Goal: Task Accomplishment & Management: Use online tool/utility

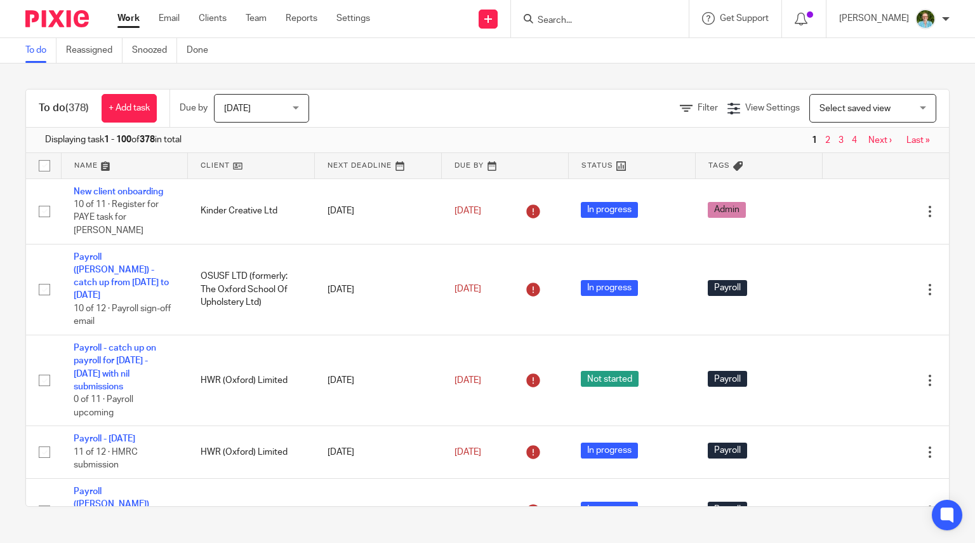
click at [615, 20] on input "Search" at bounding box center [594, 20] width 114 height 11
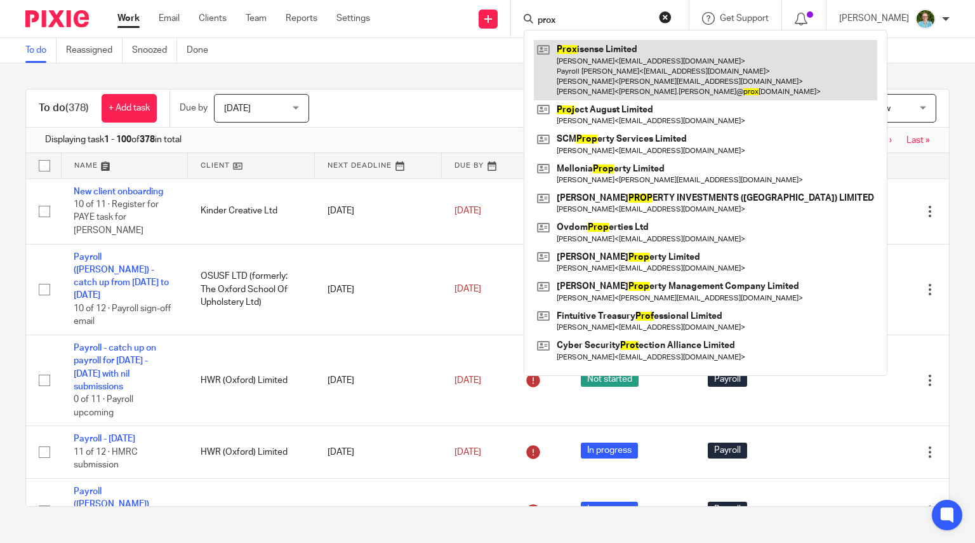
type input "prox"
click at [636, 51] on link at bounding box center [705, 70] width 343 height 60
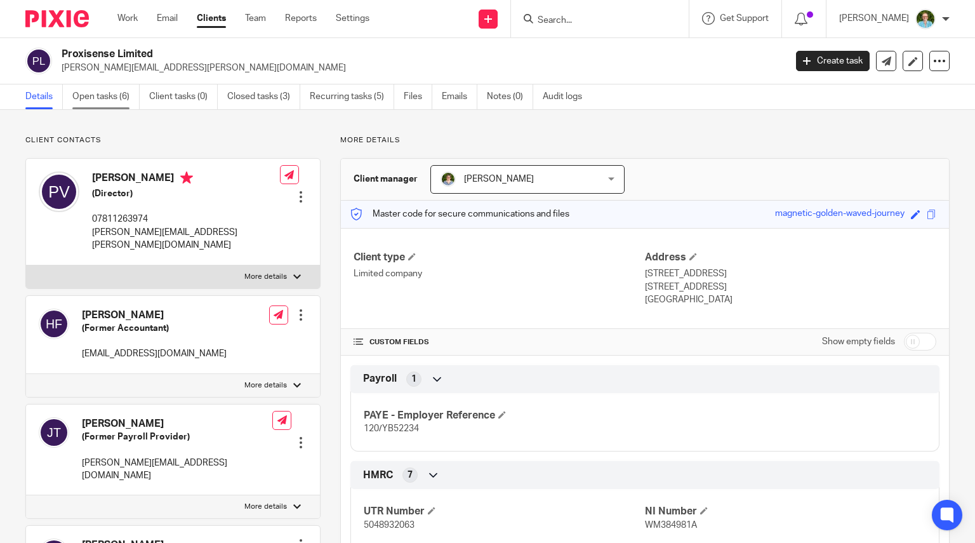
click at [79, 98] on link "Open tasks (6)" at bounding box center [105, 96] width 67 height 25
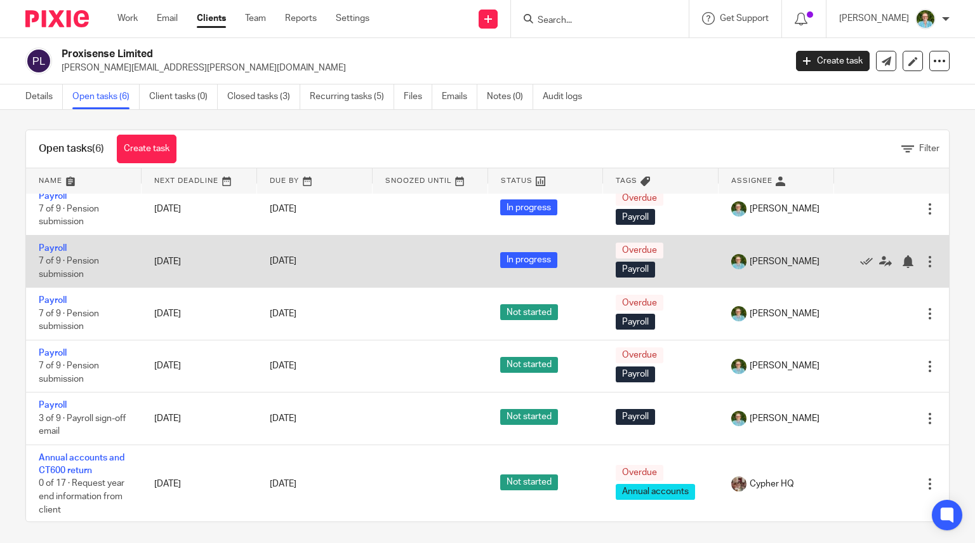
scroll to position [9, 0]
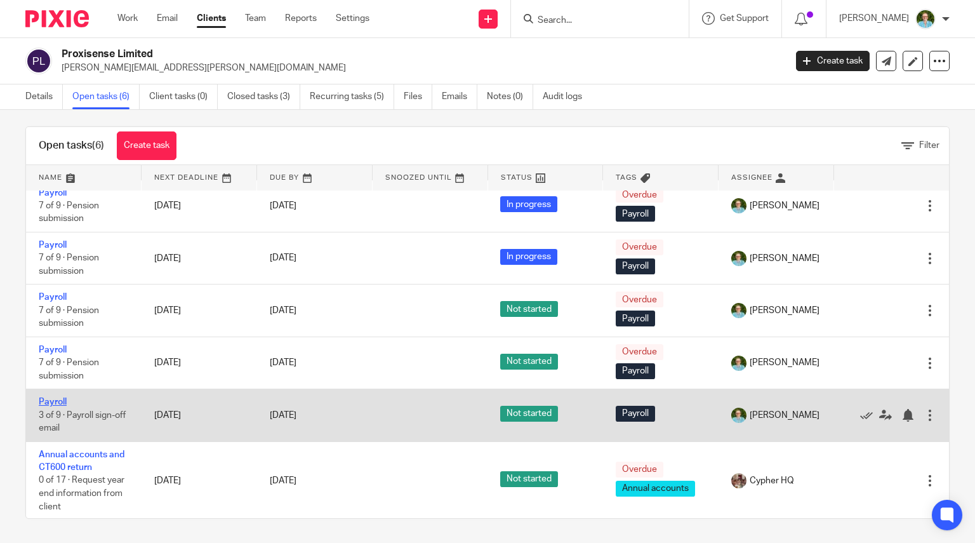
click at [55, 398] on link "Payroll" at bounding box center [53, 401] width 28 height 9
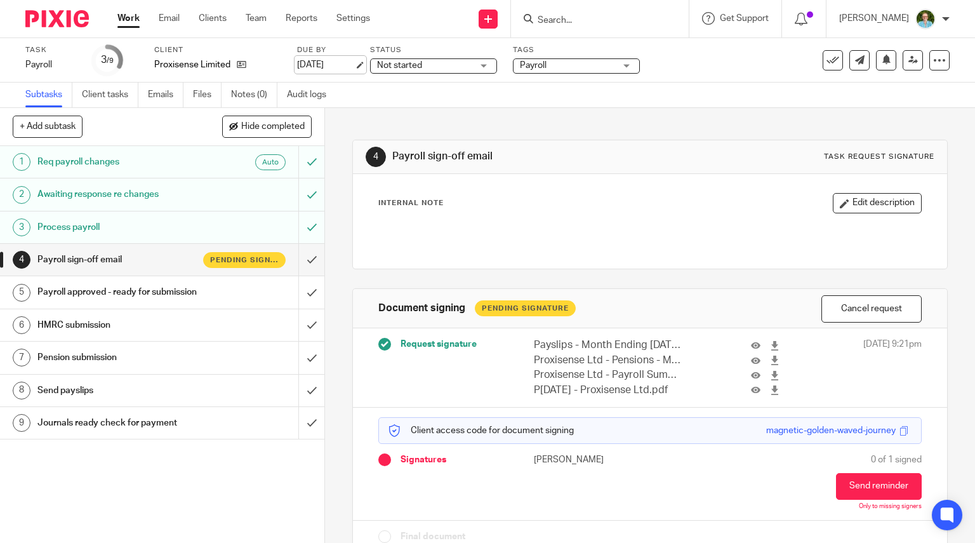
click at [340, 64] on link "[DATE]" at bounding box center [325, 64] width 57 height 13
click at [52, 23] on img at bounding box center [56, 18] width 63 height 17
